Goal: Task Accomplishment & Management: Use online tool/utility

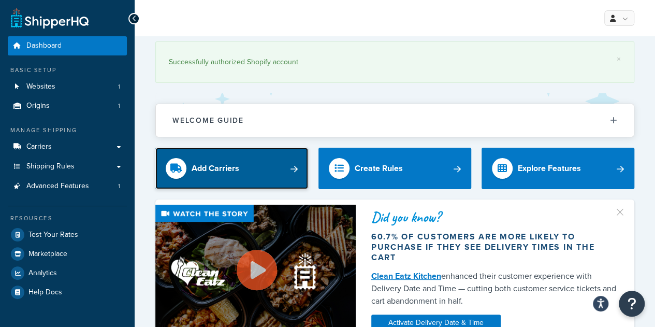
click at [210, 168] on div "Add Carriers" at bounding box center [216, 168] width 48 height 14
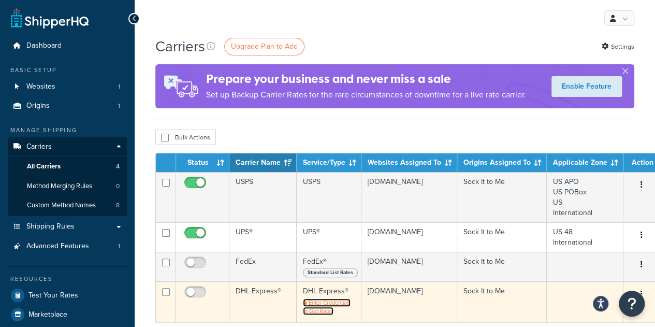
click at [315, 304] on span "Enter Credentials to Get Rates" at bounding box center [327, 306] width 48 height 17
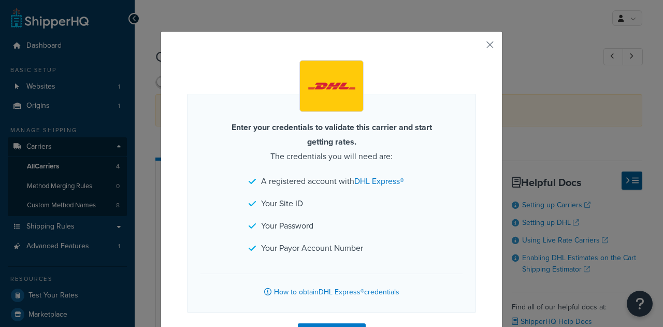
select select "dhl"
